Goal: Information Seeking & Learning: Find specific fact

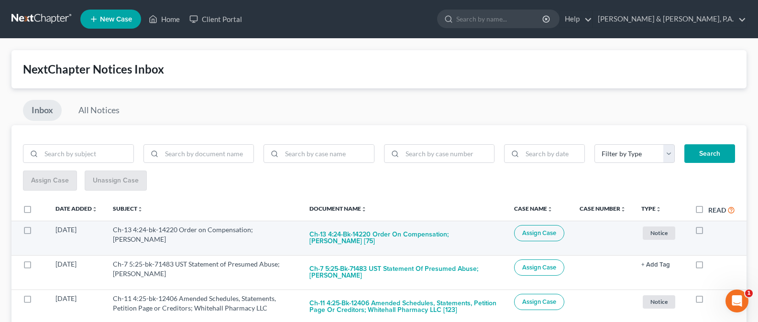
click at [708, 232] on label at bounding box center [708, 232] width 0 height 0
click at [712, 231] on input "checkbox" at bounding box center [715, 228] width 6 height 6
checkbox input "true"
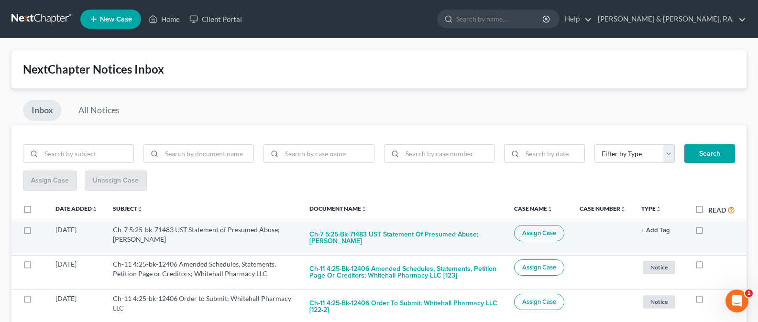
click at [708, 232] on label at bounding box center [708, 232] width 0 height 0
click at [712, 231] on input "checkbox" at bounding box center [715, 228] width 6 height 6
checkbox input "true"
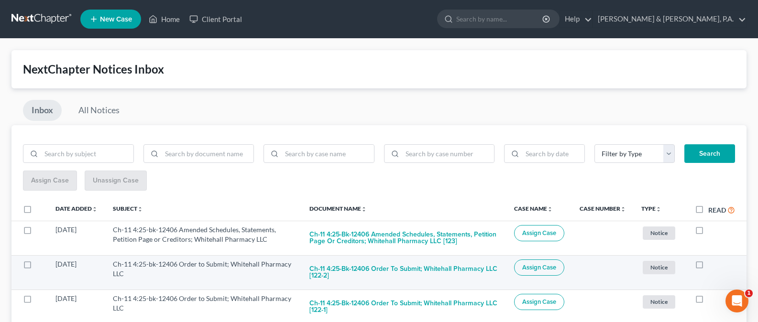
scroll to position [2, 0]
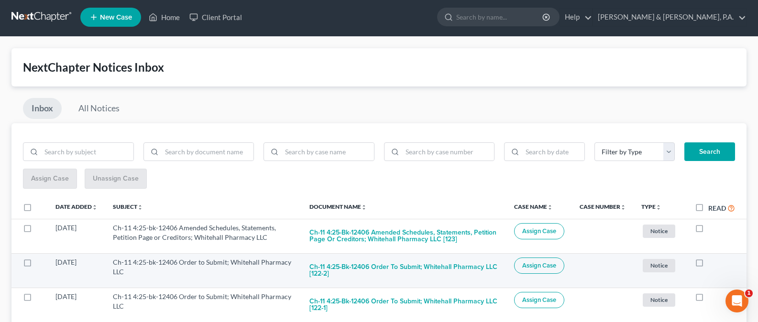
click at [708, 265] on label at bounding box center [708, 265] width 0 height 0
click at [712, 262] on input "checkbox" at bounding box center [715, 261] width 6 height 6
checkbox input "true"
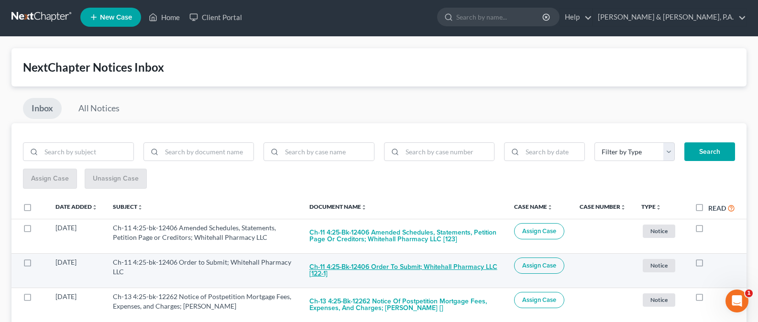
click at [422, 264] on button "Ch-11 4:25-bk-12406 Order to Submit; Whitehall Pharmacy LLC [122-1]" at bounding box center [403, 271] width 189 height 26
checkbox input "true"
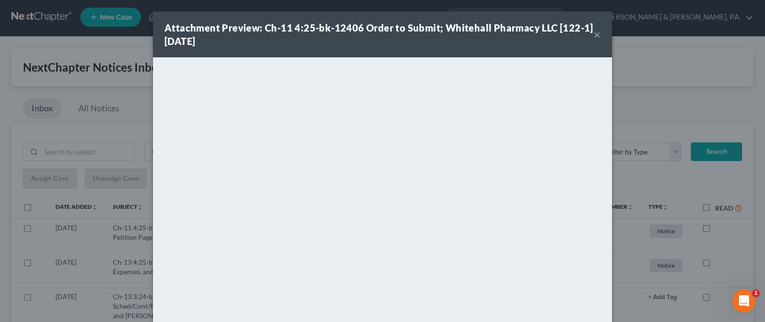
click at [596, 35] on button "×" at bounding box center [597, 34] width 7 height 11
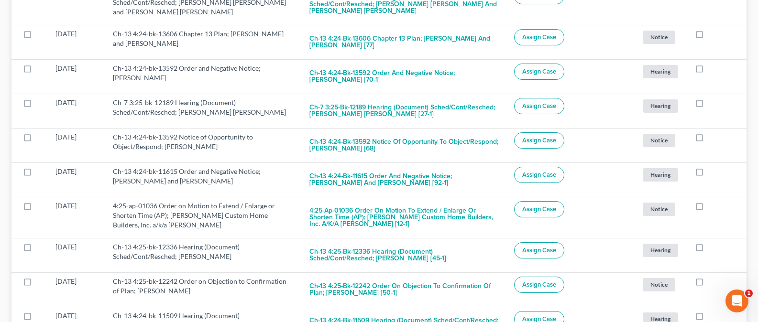
scroll to position [404, 0]
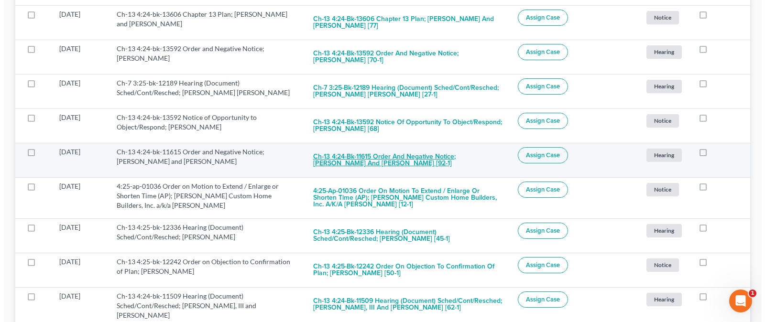
scroll to position [404, 0]
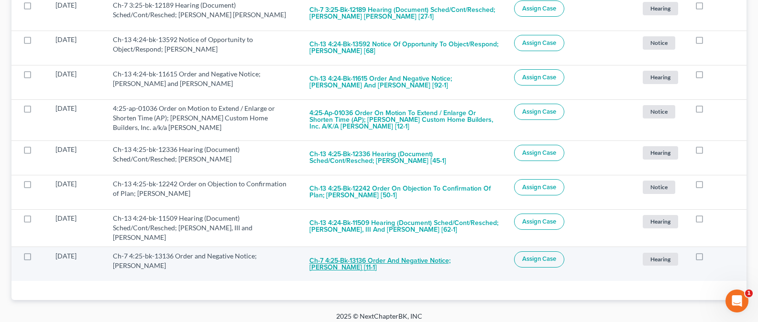
click at [361, 256] on button "Ch-7 4:25-bk-13136 Order and Negative Notice; George Lanson Adams [11-1]" at bounding box center [403, 265] width 189 height 26
checkbox input "true"
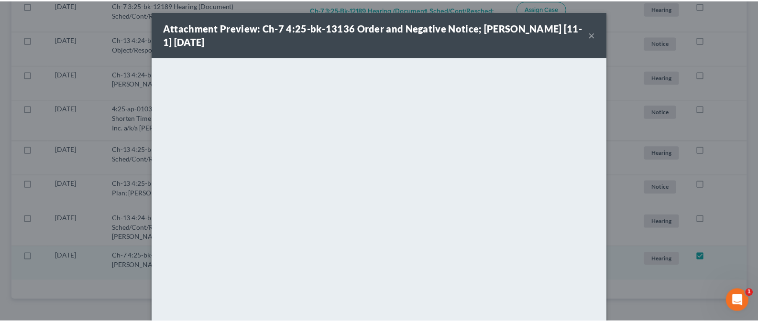
scroll to position [369, 0]
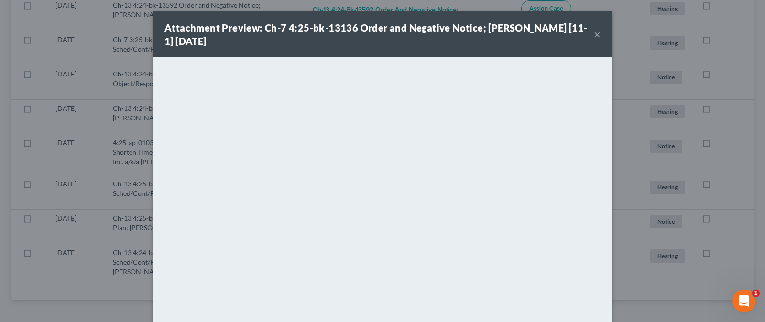
click at [594, 35] on button "×" at bounding box center [597, 34] width 7 height 11
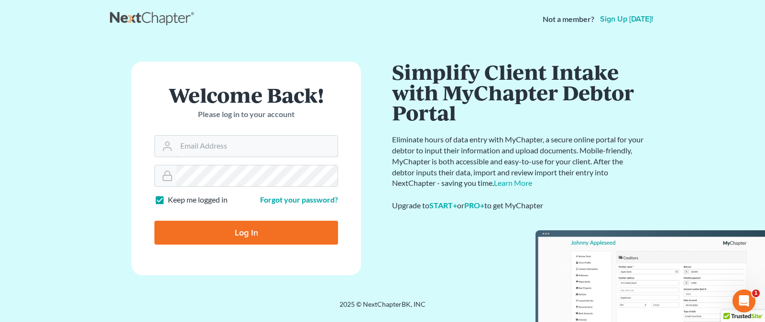
type input "[EMAIL_ADDRESS][DOMAIN_NAME]"
click at [241, 236] on input "Log In" at bounding box center [246, 233] width 184 height 24
type input "Thinking..."
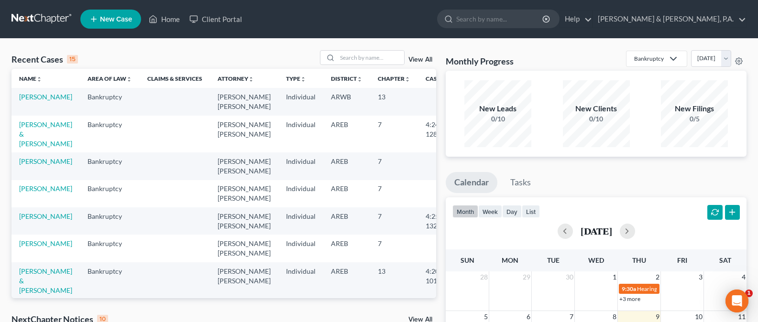
click at [418, 168] on td at bounding box center [441, 166] width 46 height 27
click at [424, 320] on link "View All" at bounding box center [420, 320] width 24 height 7
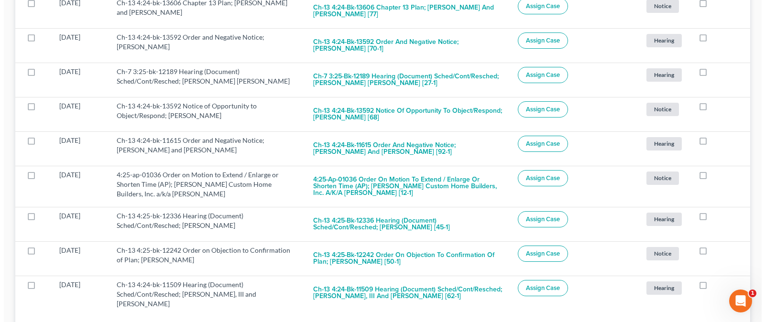
scroll to position [438, 0]
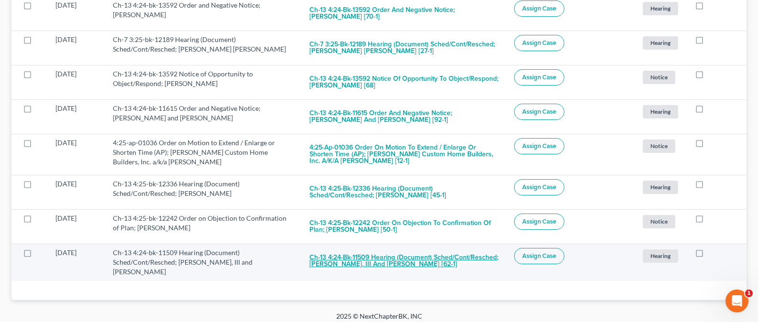
click at [378, 264] on button "Ch-13 4:24-bk-11509 Hearing (Document) Sched/Cont/Resched; [PERSON_NAME], III a…" at bounding box center [403, 261] width 189 height 26
checkbox input "true"
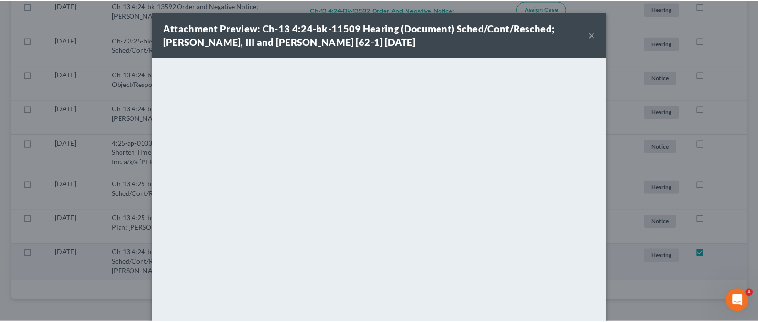
scroll to position [404, 0]
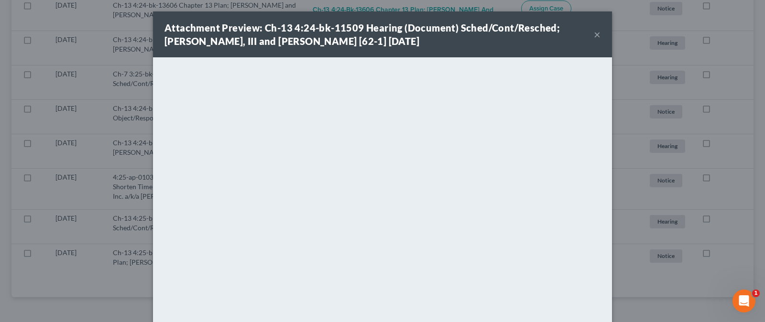
click at [594, 35] on button "×" at bounding box center [597, 34] width 7 height 11
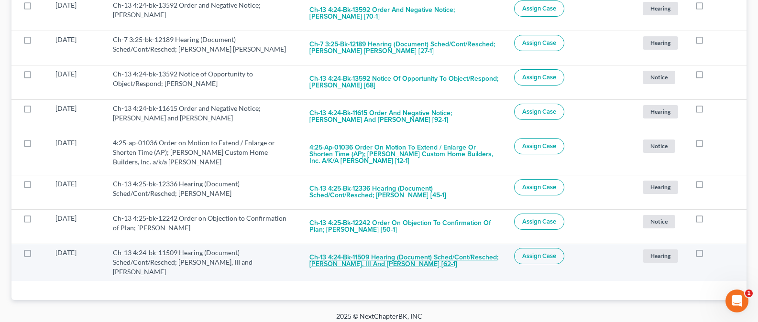
click at [393, 262] on button "Ch-13 4:24-bk-11509 Hearing (Document) Sched/Cont/Resched; [PERSON_NAME], III a…" at bounding box center [403, 261] width 189 height 26
checkbox input "true"
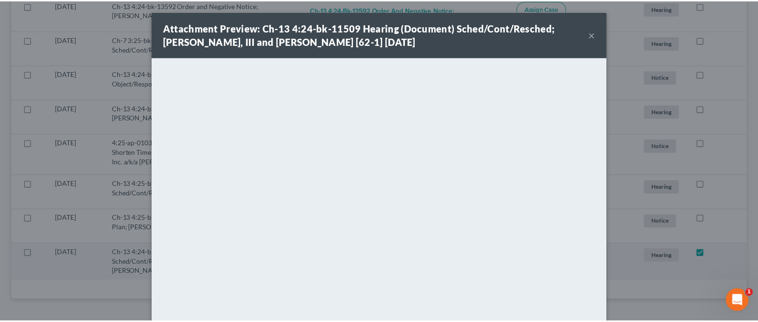
scroll to position [335, 0]
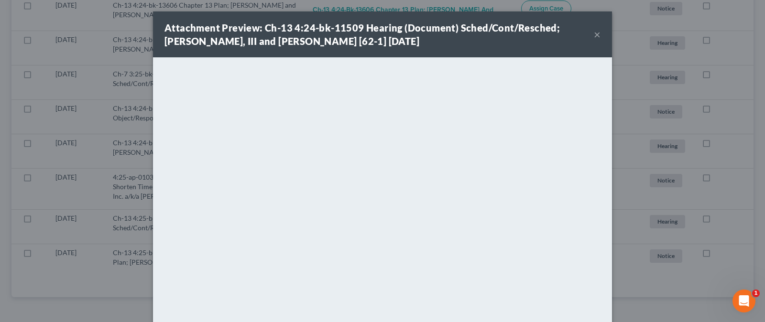
click at [594, 33] on button "×" at bounding box center [597, 34] width 7 height 11
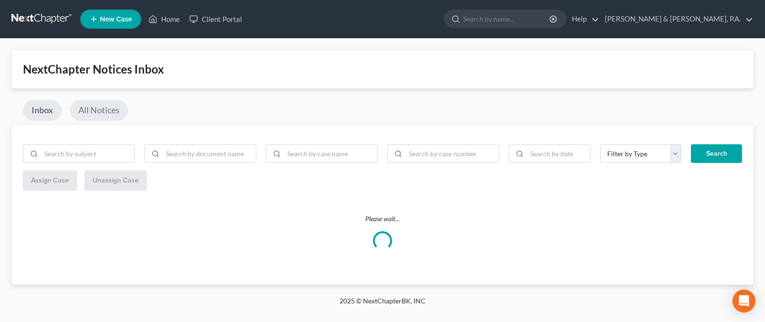
click at [109, 108] on link "All Notices" at bounding box center [99, 110] width 58 height 21
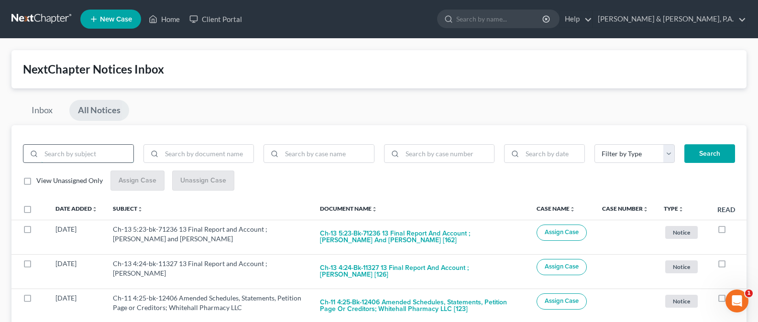
click at [66, 154] on input "search" at bounding box center [87, 154] width 92 height 18
type input "[PERSON_NAME]"
click at [712, 157] on button "Search" at bounding box center [709, 153] width 51 height 19
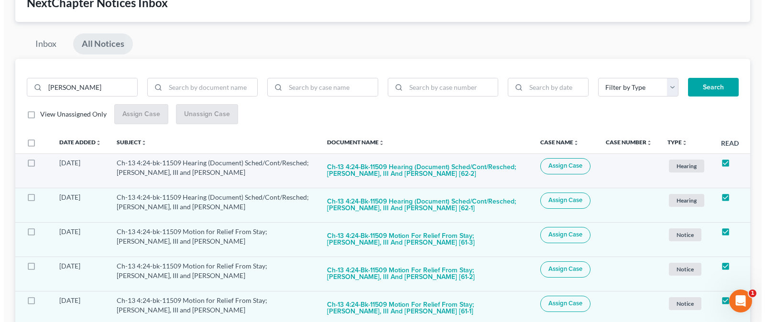
scroll to position [73, 0]
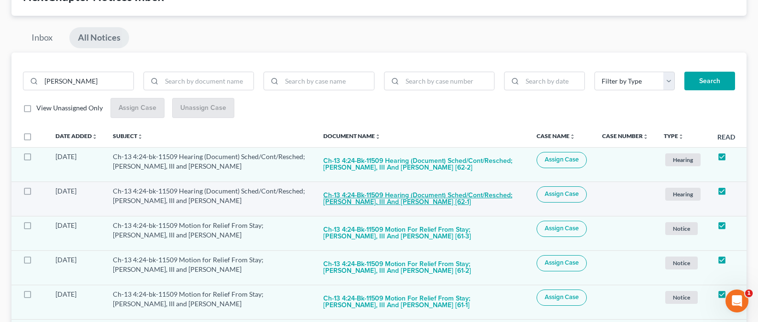
click at [454, 196] on button "Ch-13 4:24-bk-11509 Hearing (Document) Sched/Cont/Resched; [PERSON_NAME], III a…" at bounding box center [422, 200] width 198 height 26
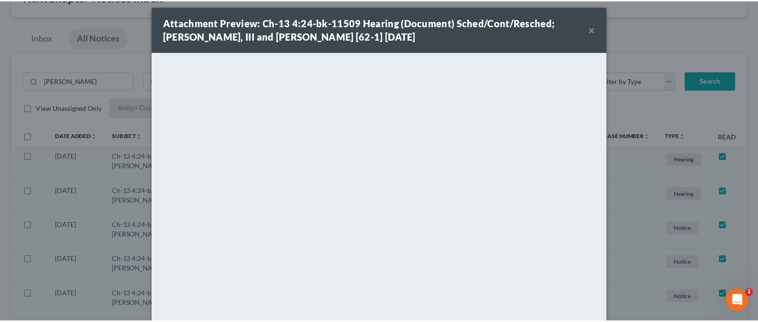
scroll to position [0, 0]
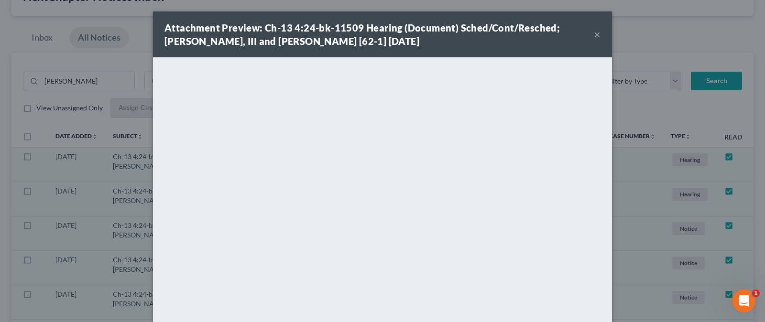
click at [594, 36] on button "×" at bounding box center [597, 34] width 7 height 11
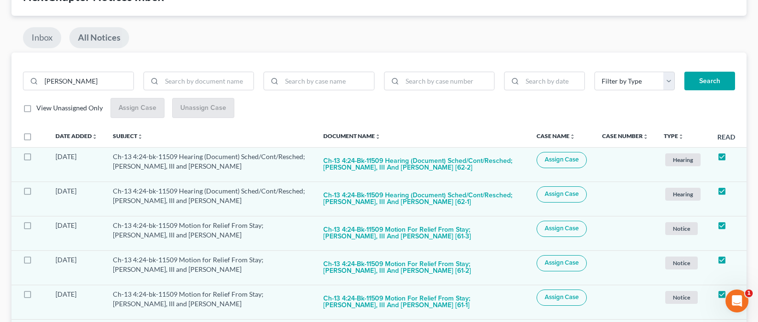
click at [42, 35] on link "Inbox" at bounding box center [42, 37] width 38 height 21
